Goal: Answer question/provide support

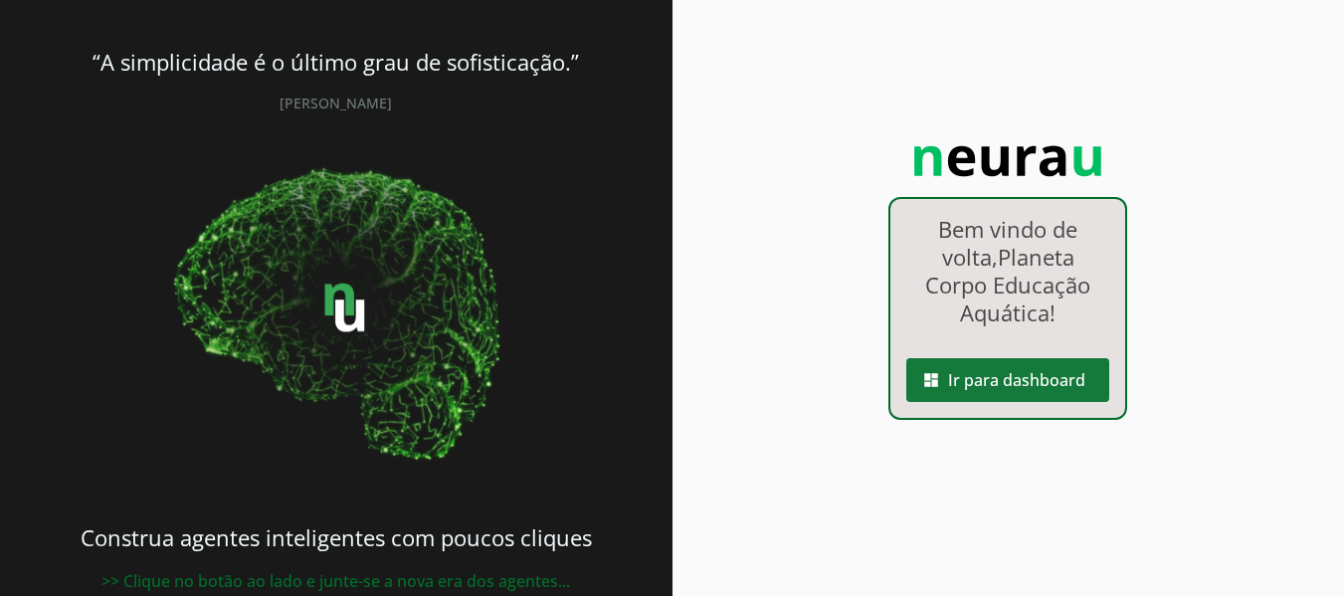
click at [990, 402] on span at bounding box center [1007, 380] width 203 height 48
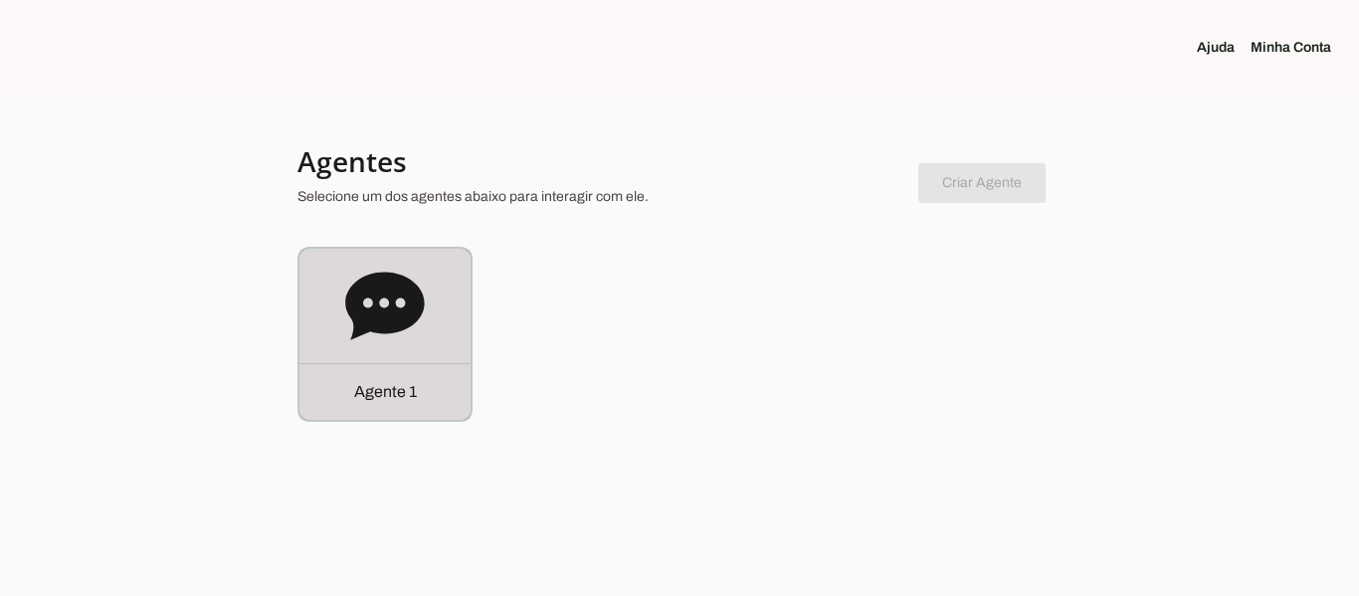
click at [458, 342] on div "Agente 1" at bounding box center [385, 334] width 171 height 171
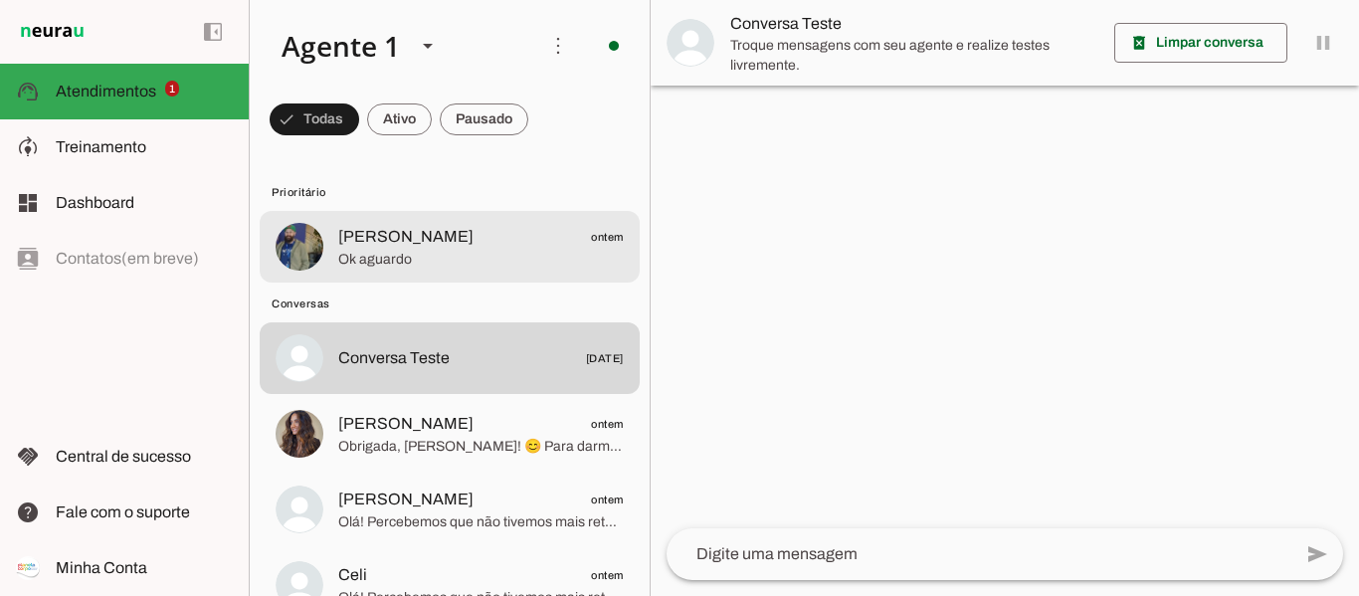
click at [457, 259] on span "Ok aguardo" at bounding box center [481, 260] width 286 height 20
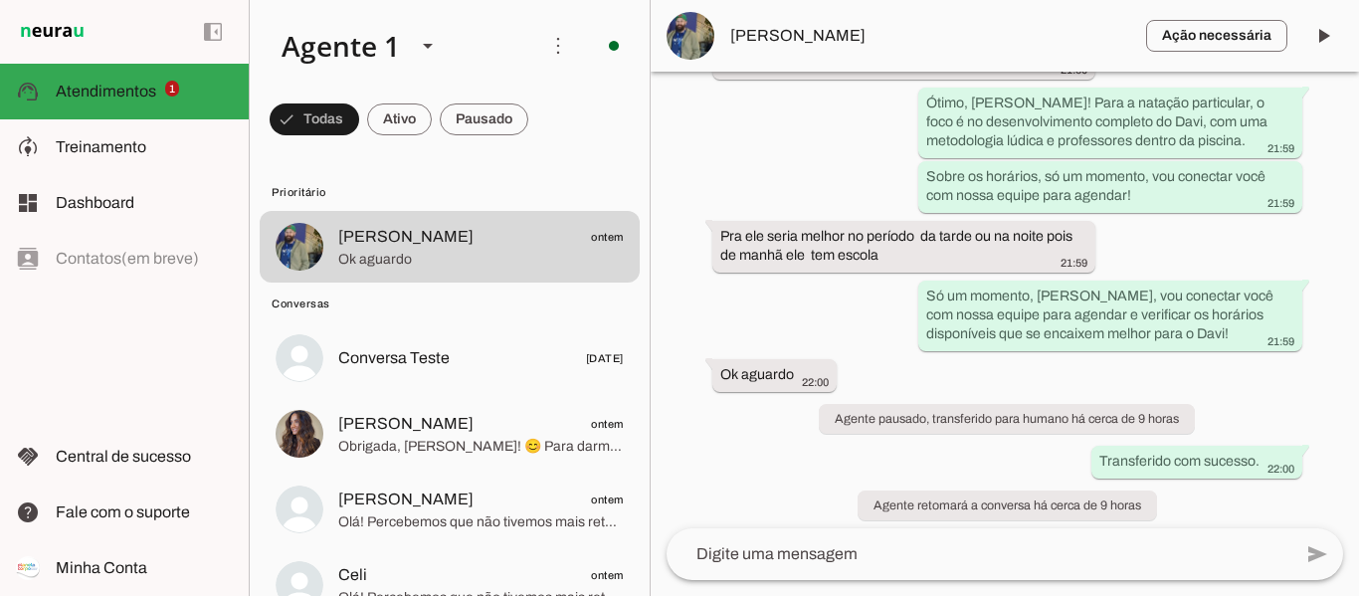
scroll to position [1131, 0]
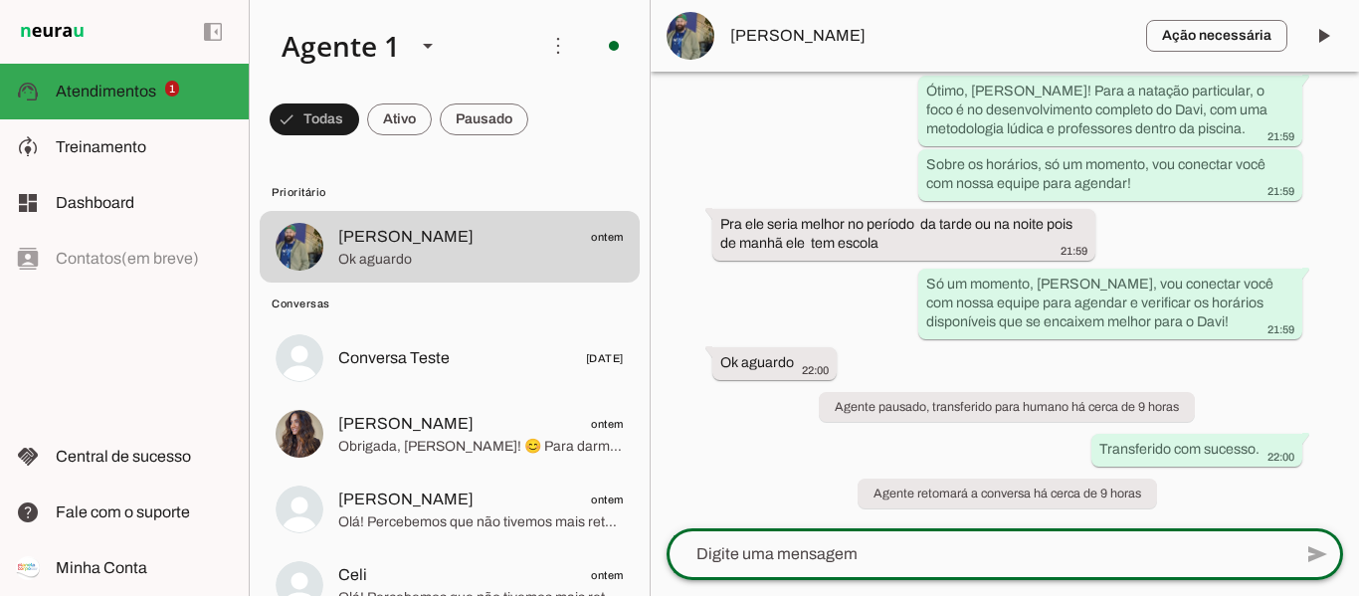
click at [986, 556] on textarea at bounding box center [979, 554] width 625 height 24
type textarea "Bom dia [PERSON_NAME], tudo bem?"
type md-outlined-text-field "Bom dia [PERSON_NAME], tudo bem?"
click at [1309, 551] on span at bounding box center [1318, 554] width 48 height 48
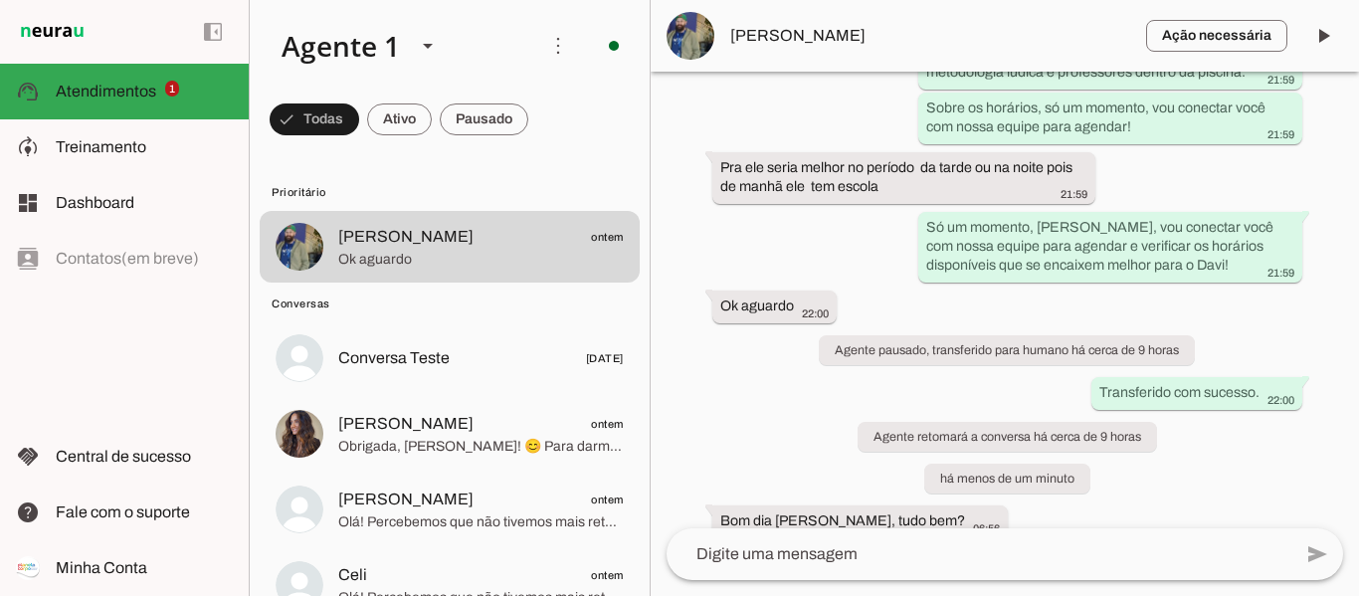
scroll to position [1213, 0]
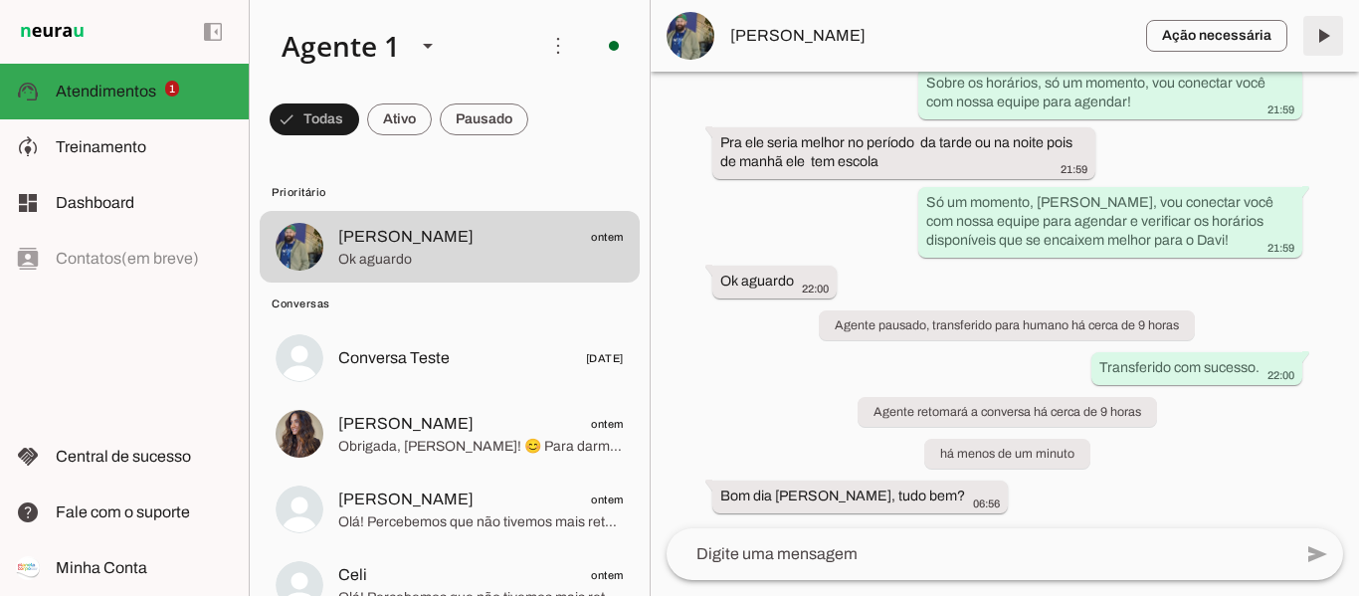
click at [1318, 41] on span at bounding box center [1324, 36] width 48 height 48
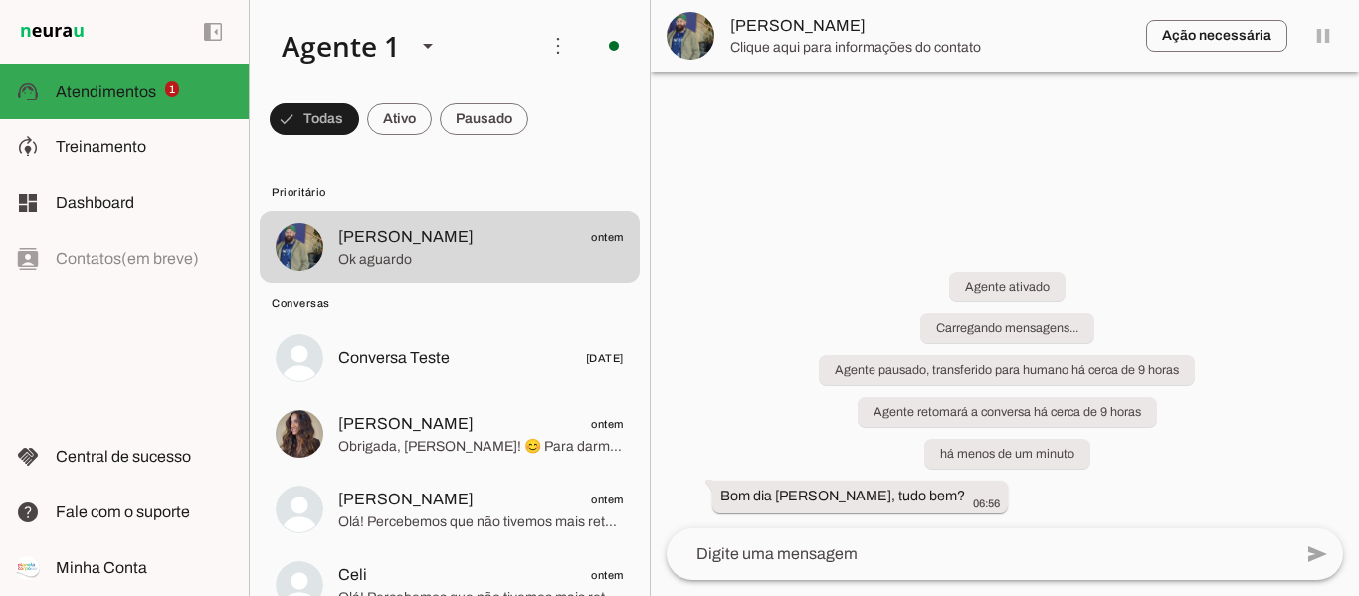
scroll to position [0, 0]
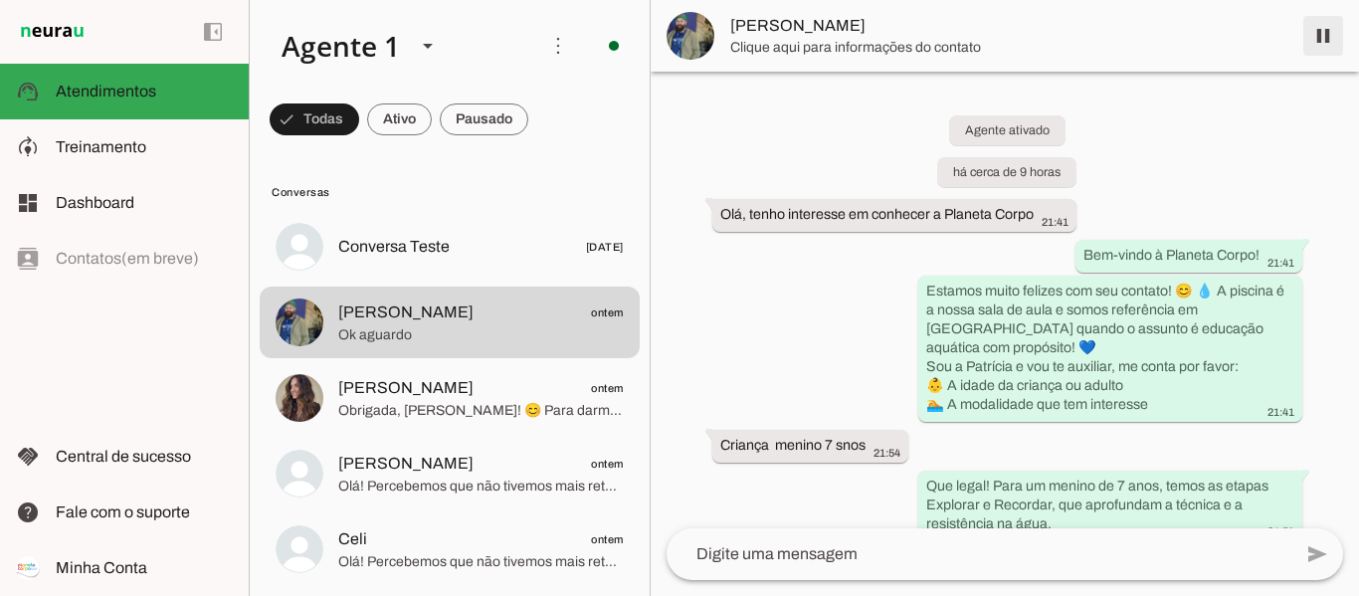
click at [1324, 37] on span at bounding box center [1324, 36] width 48 height 48
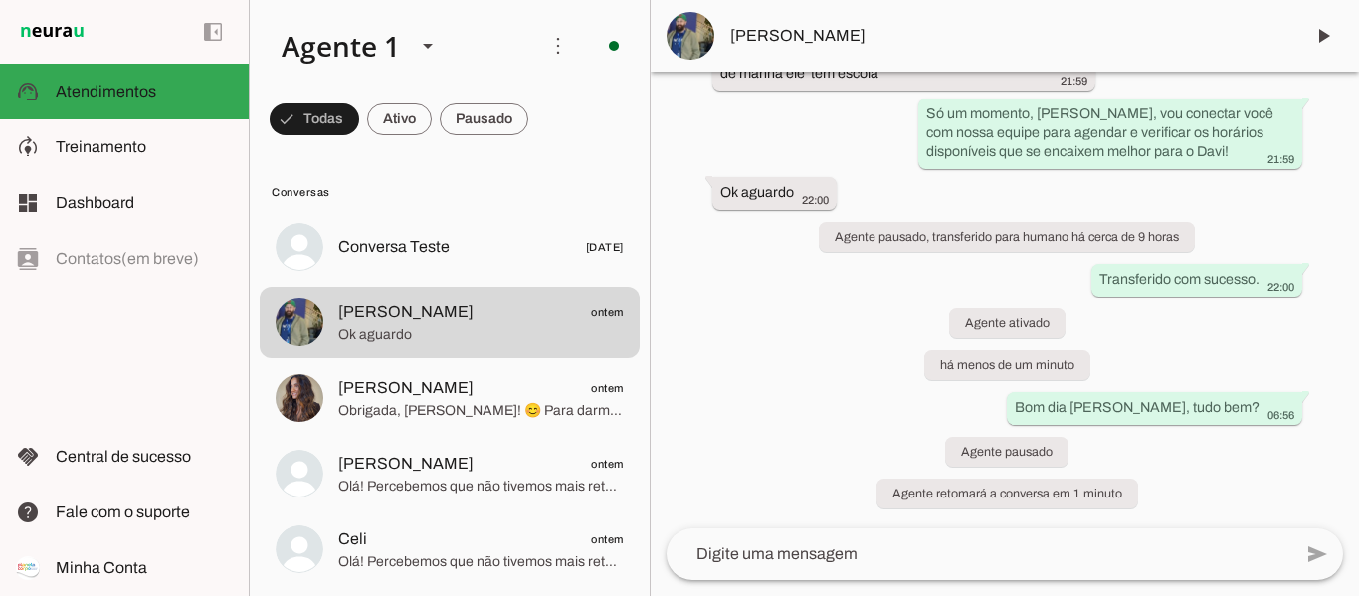
scroll to position [1301, 0]
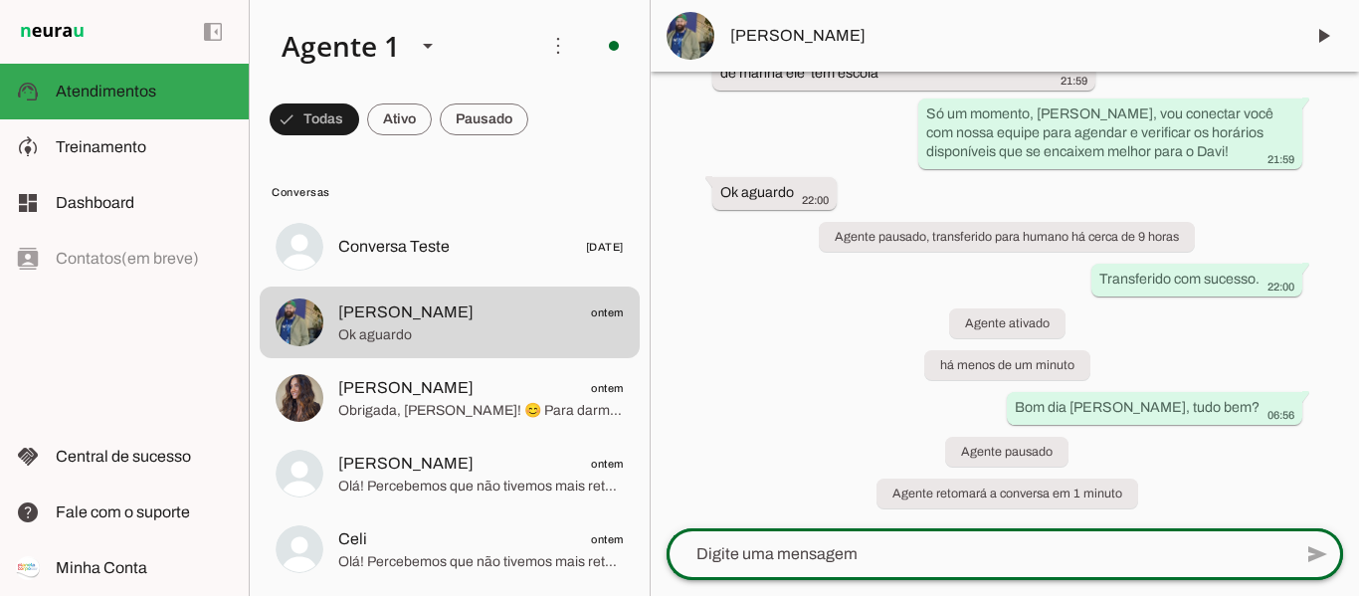
drag, startPoint x: 1126, startPoint y: 539, endPoint x: 1143, endPoint y: 541, distance: 17.0
click at [1139, 545] on div at bounding box center [979, 554] width 625 height 52
type textarea "A"
type textarea "m"
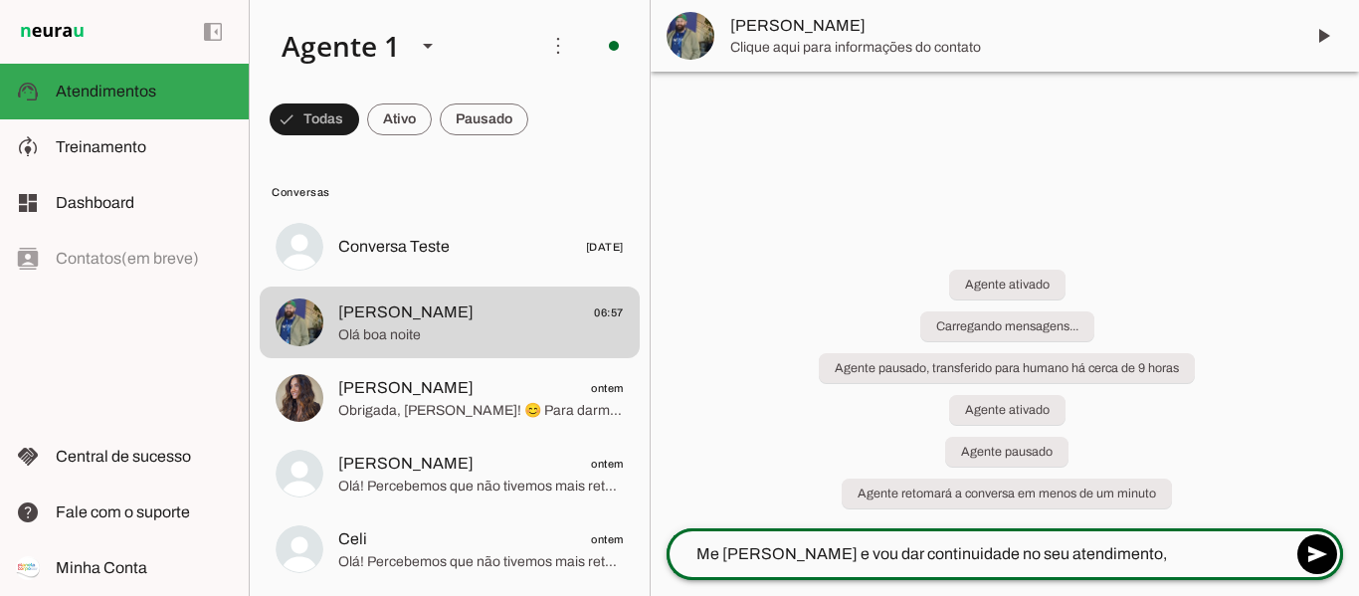
scroll to position [0, 0]
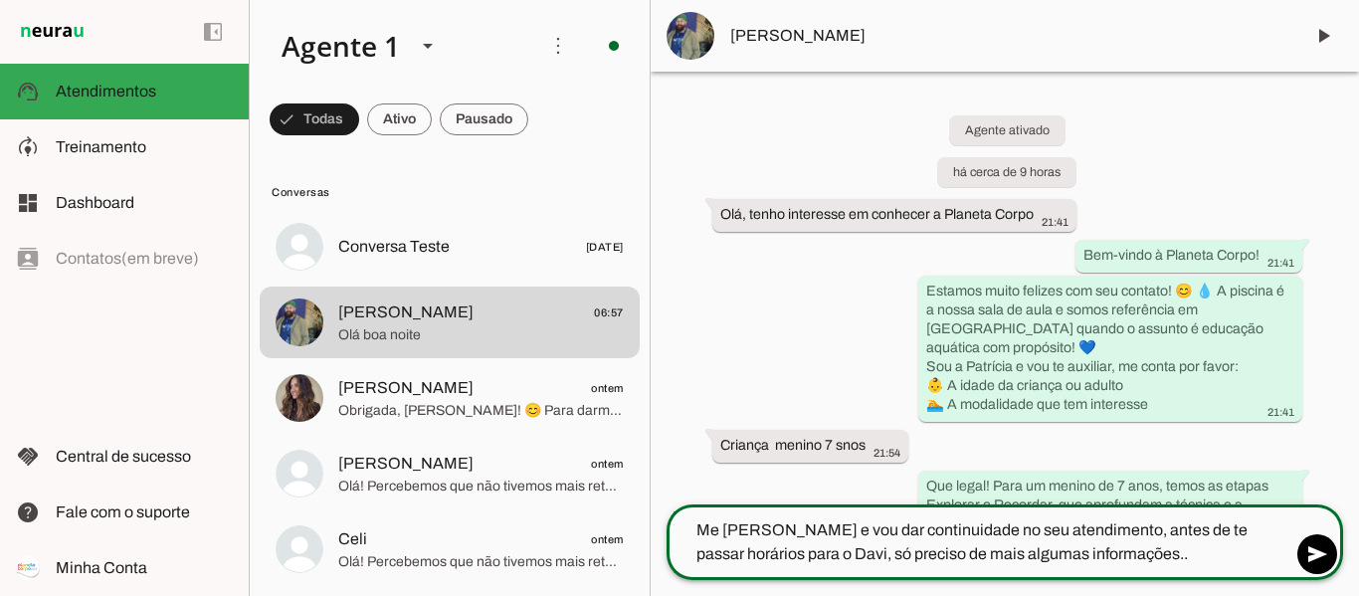
type textarea "Me chamo Tainara e vou dar continuidade no seu atendimento, antes de te passar …"
type textarea "Quando o [DEMOGRAPHIC_DATA] completa 8 anos, ele já praticou natação anteriorme…"
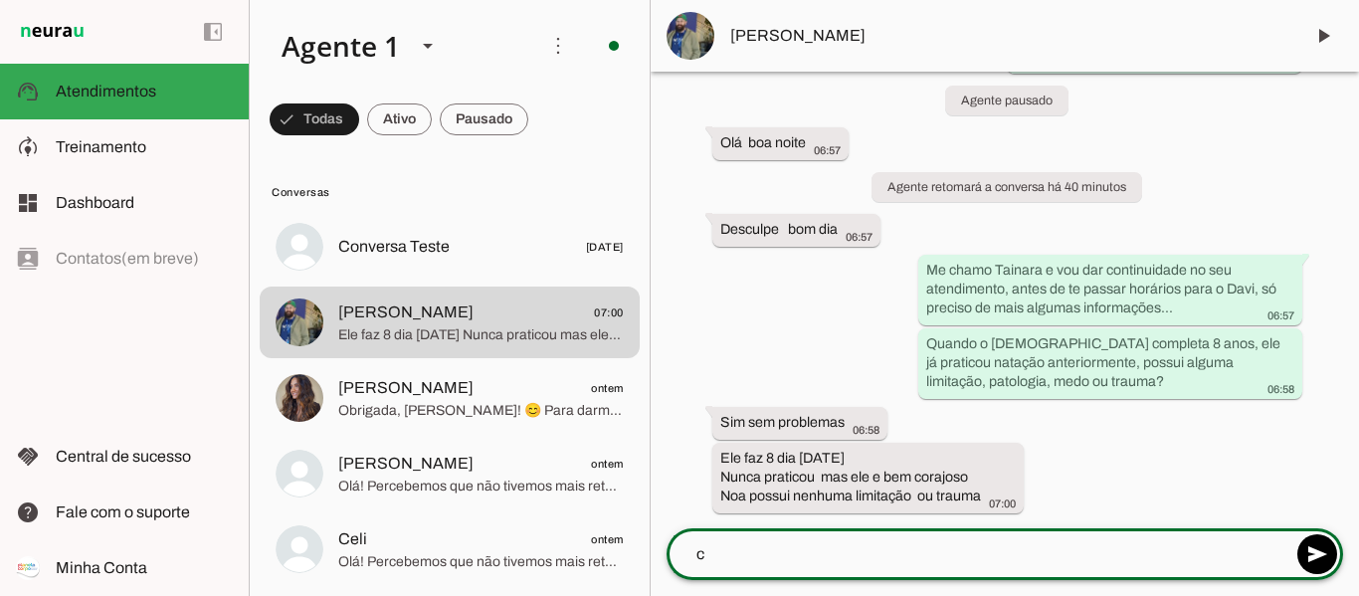
scroll to position [1673, 0]
type textarea "c"
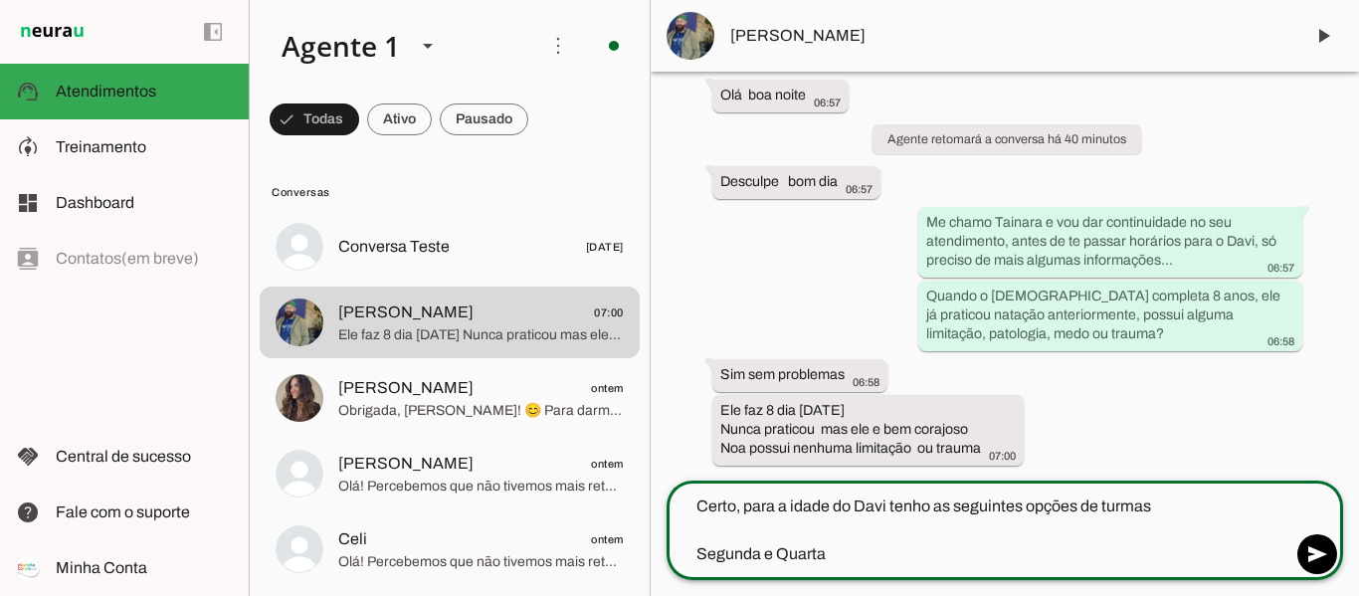
type textarea "Certo, para a idade do Davi tenho as seguintes opções de turmas Segunda e Quarta"
type md-outlined-text-field "Certo, para a idade do Davi tenho as seguintes opções de turmas Segunda e Quarta"
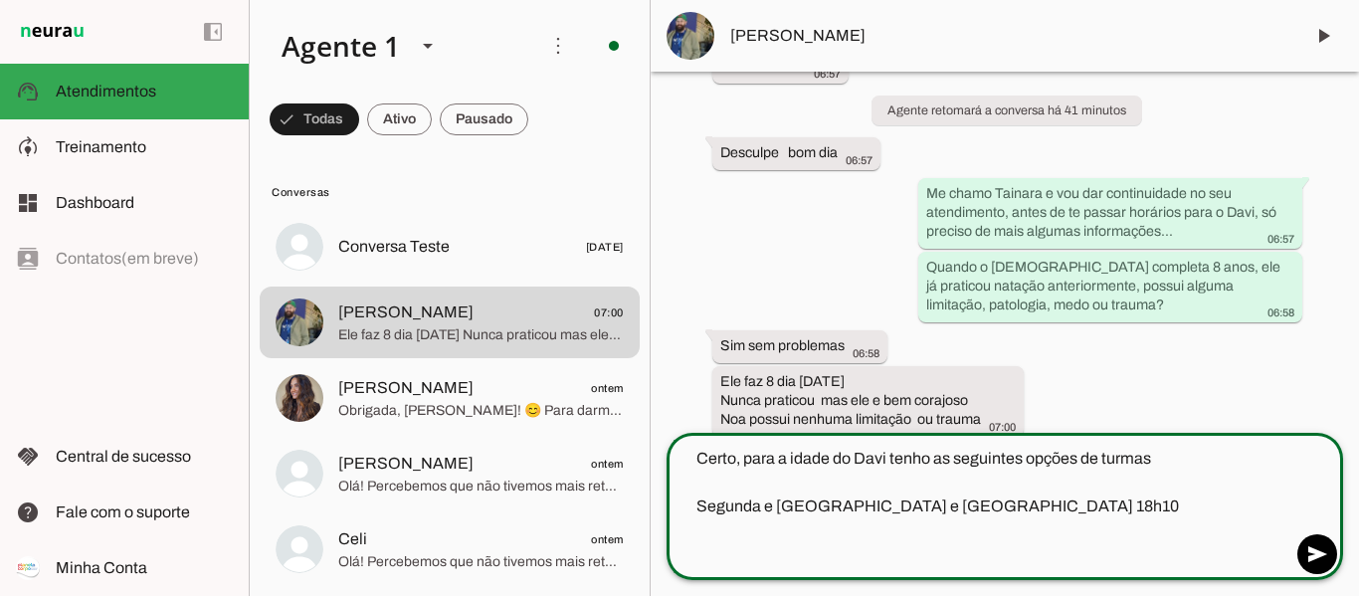
type textarea "Certo, para a idade do Davi tenho as seguintes opções de turmas Segunda e [GEOG…"
type md-outlined-text-field "Certo, para a idade do Davi tenho as seguintes opções de turmas Segunda e [GEOG…"
click at [864, 506] on textarea "Certo, para a idade do Davi tenho as seguintes opções de turmas Segunda e [GEOG…" at bounding box center [979, 506] width 625 height 119
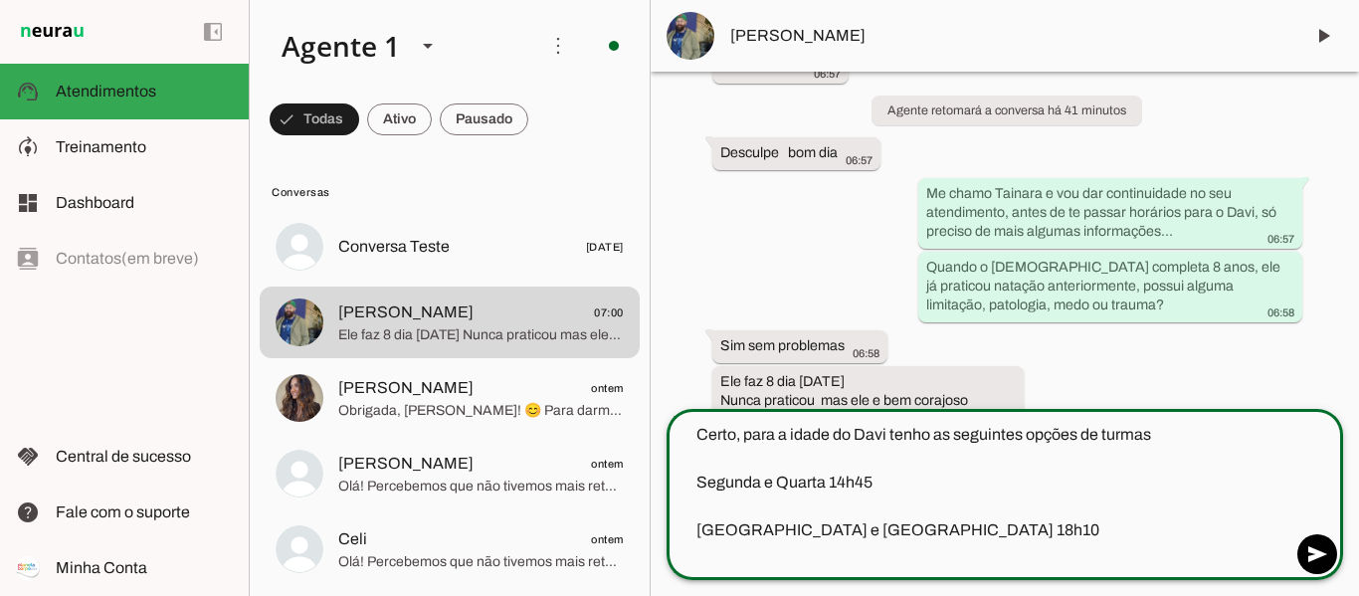
click at [882, 528] on textarea "Certo, para a idade do Davi tenho as seguintes opções de turmas Segunda e Quart…" at bounding box center [979, 494] width 625 height 143
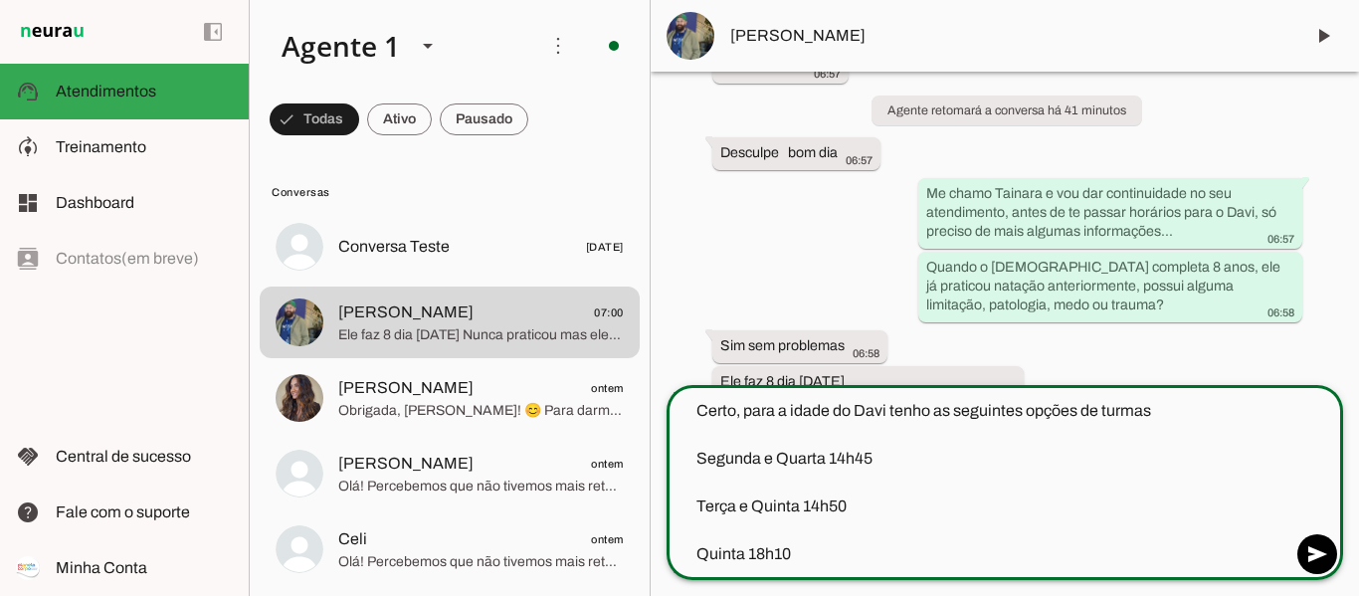
type textarea "Certo, para a idade do Davi tenho as seguintes opções de turmas Segunda e Quart…"
type md-outlined-text-field "Certo, para a idade do Davi tenho as seguintes opções de turmas Segunda e Quart…"
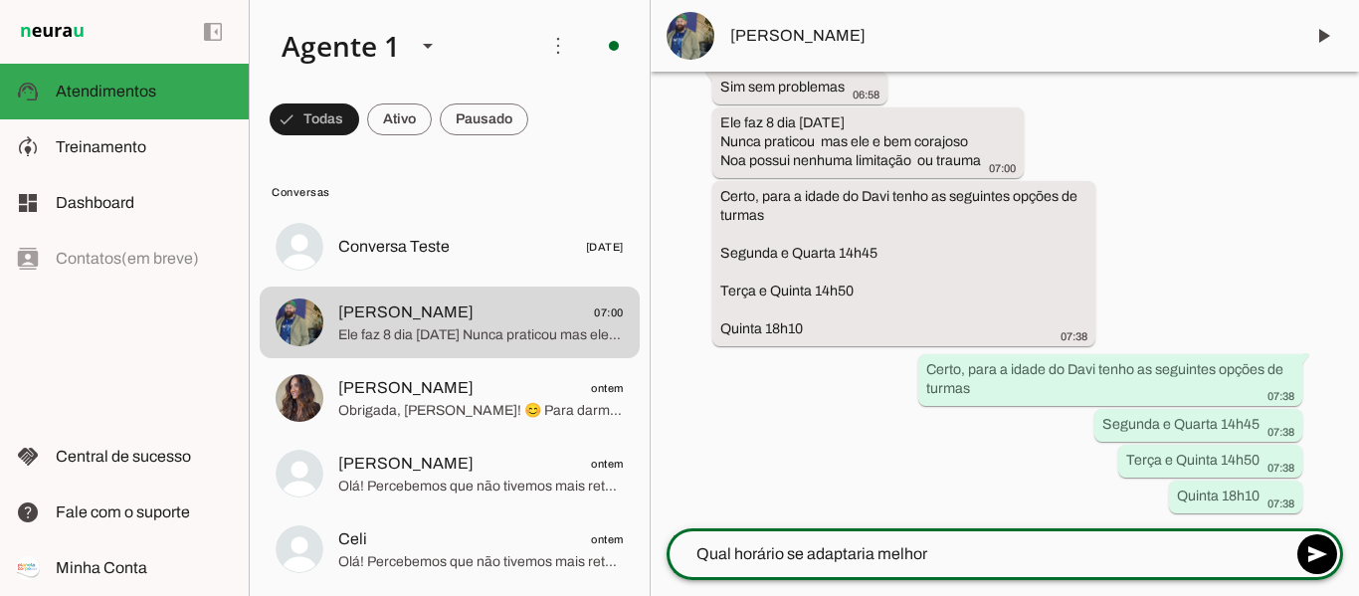
scroll to position [1840, 0]
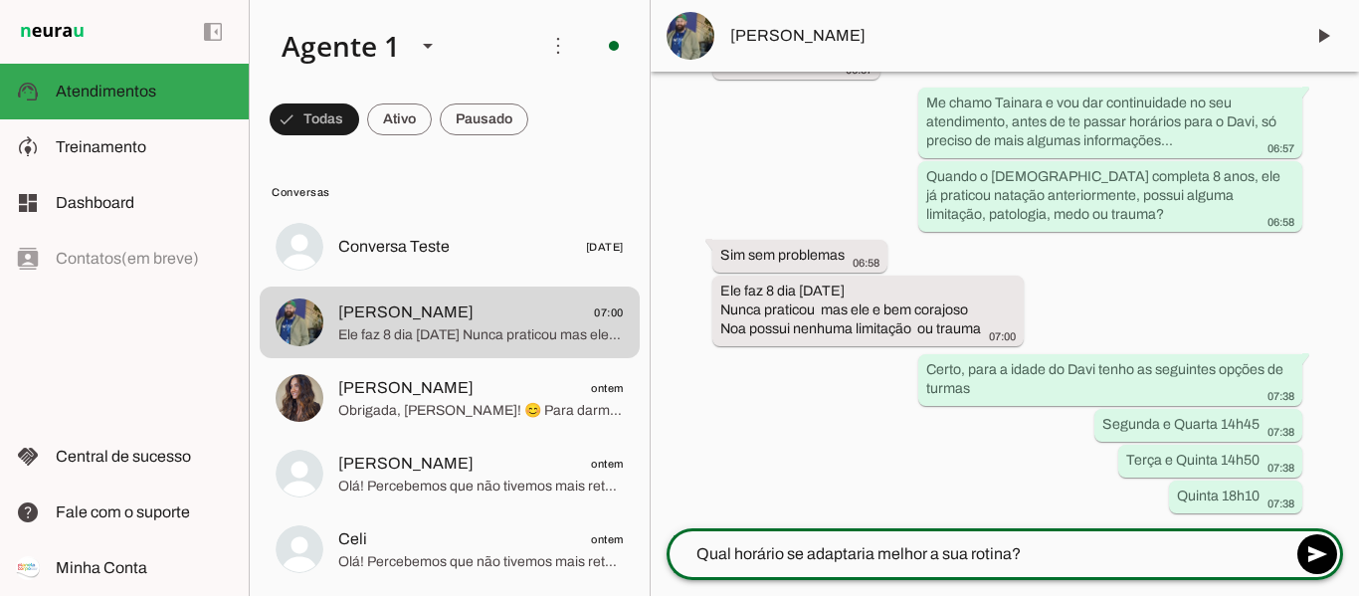
type textarea "Qual horário se adaptaria melhor a sua rotina?"
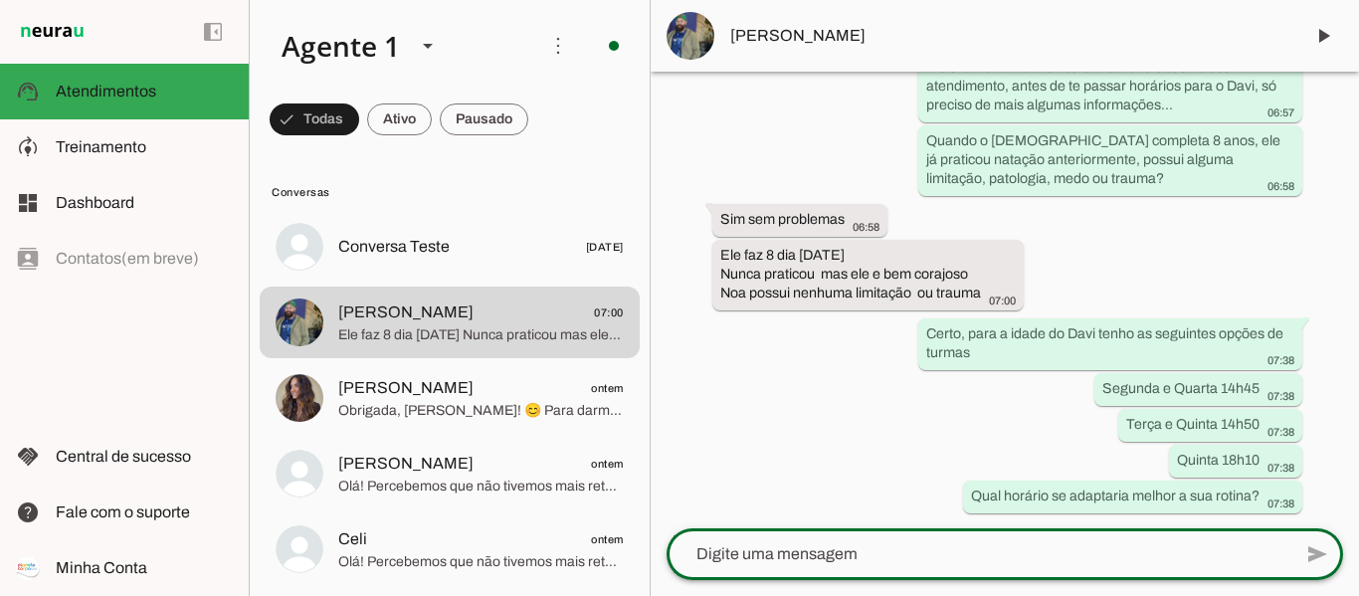
scroll to position [1876, 0]
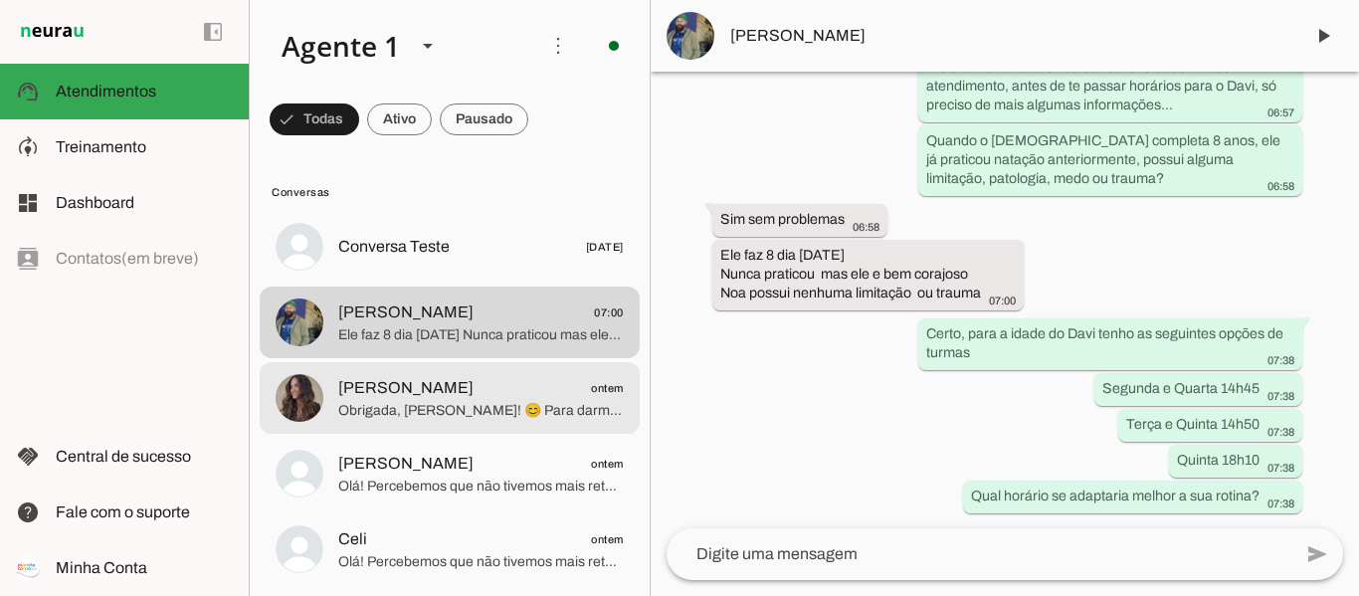
click at [416, 401] on span "Obrigada, [PERSON_NAME]! 😊 Para darmos continuidade, qual o seu telefone e e-ma…" at bounding box center [481, 411] width 286 height 20
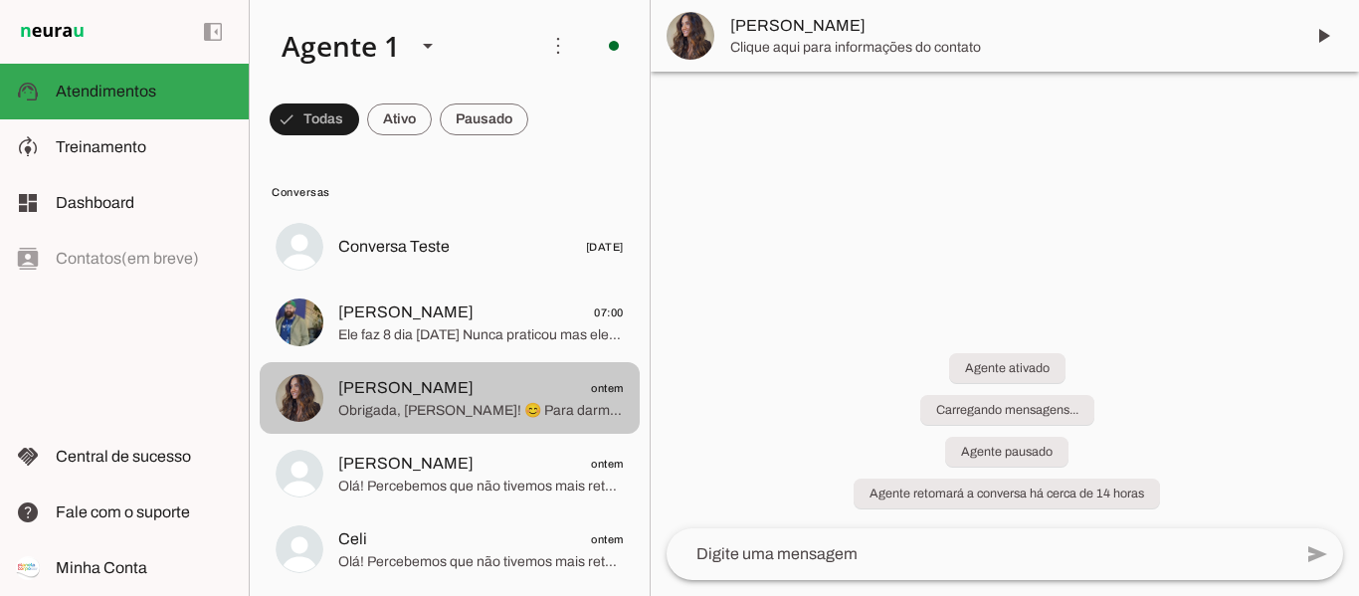
scroll to position [549, 0]
